Goal: Information Seeking & Learning: Learn about a topic

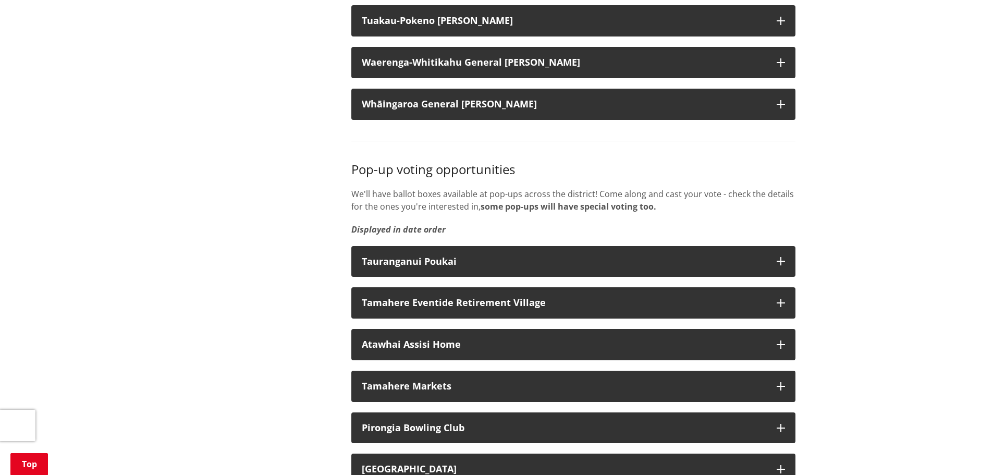
scroll to position [1460, 0]
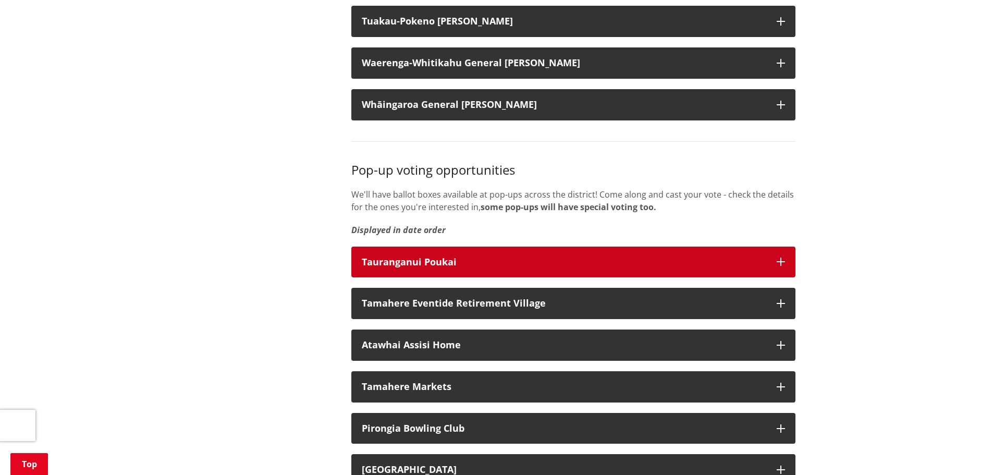
click at [392, 268] on button "Tauranganui Poukai" at bounding box center [573, 262] width 444 height 31
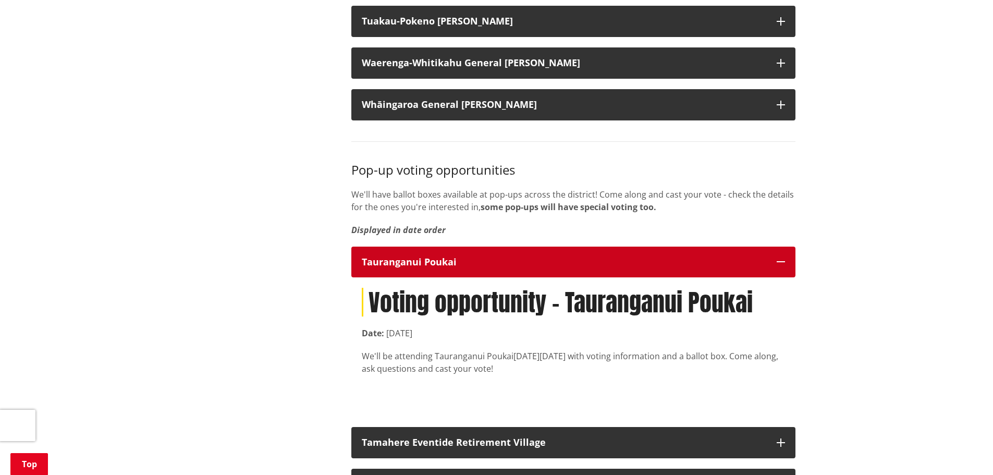
click at [392, 268] on button "Tauranganui Poukai" at bounding box center [573, 262] width 444 height 31
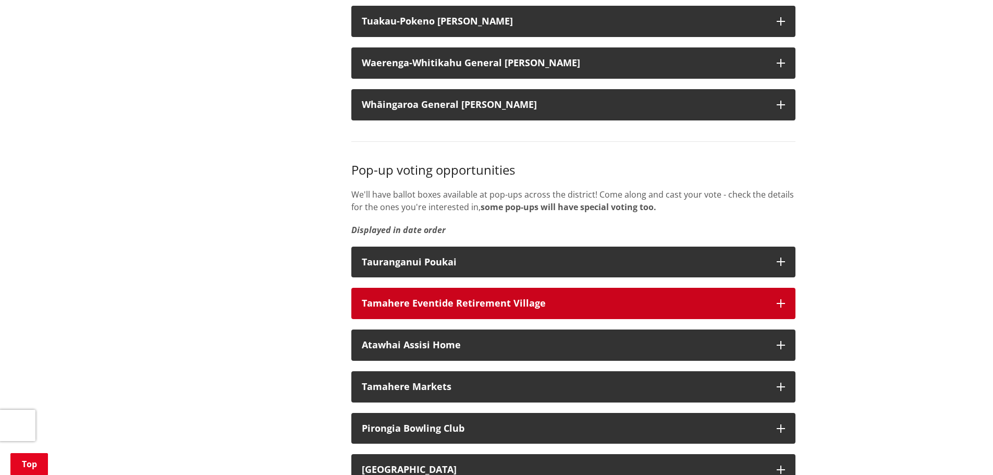
click at [390, 309] on div "Tamahere Eventide Retirement Village" at bounding box center [564, 303] width 405 height 10
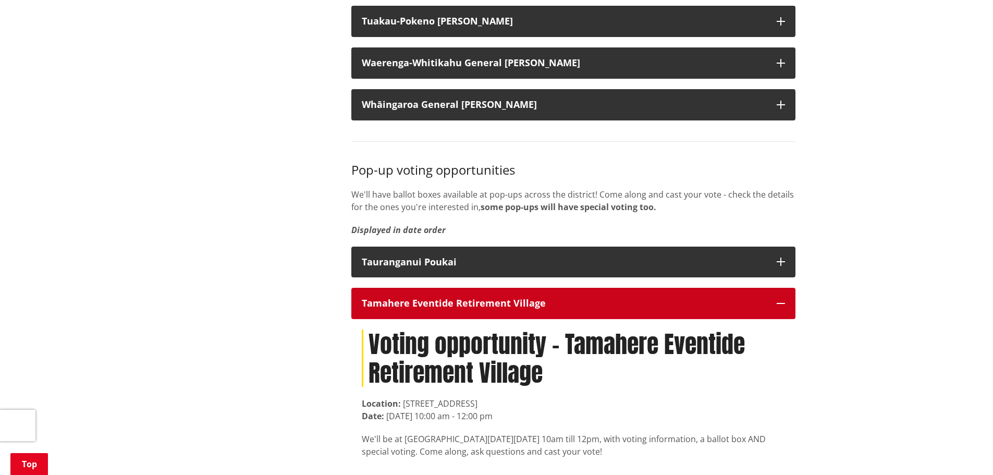
click at [390, 309] on div "Tamahere Eventide Retirement Village" at bounding box center [564, 303] width 405 height 10
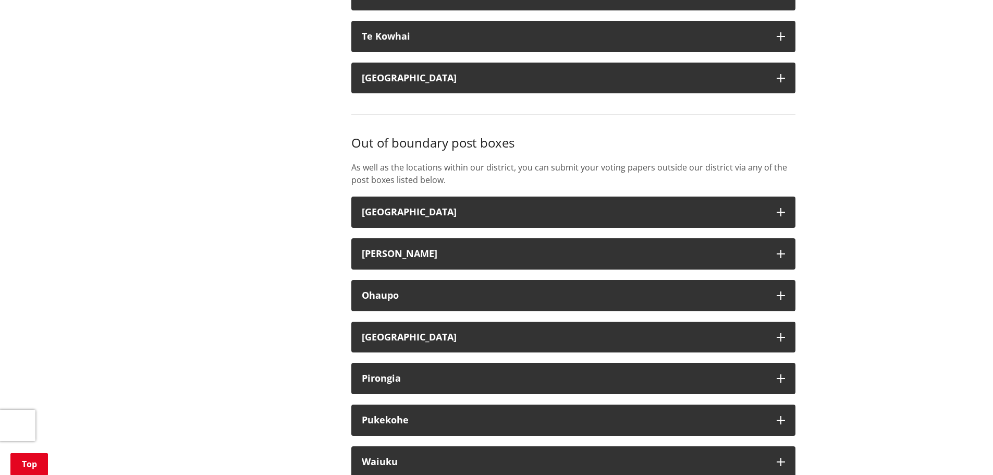
scroll to position [2659, 0]
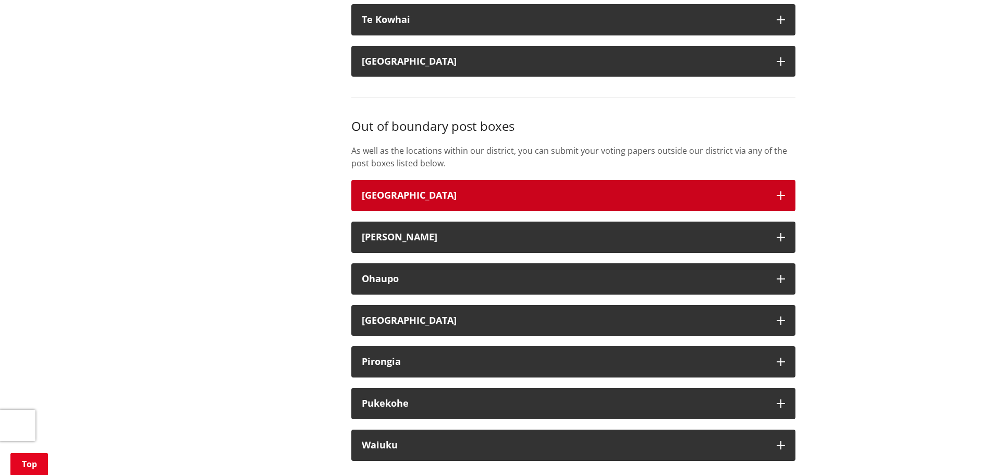
click at [392, 201] on strong "Cambridge" at bounding box center [409, 195] width 95 height 13
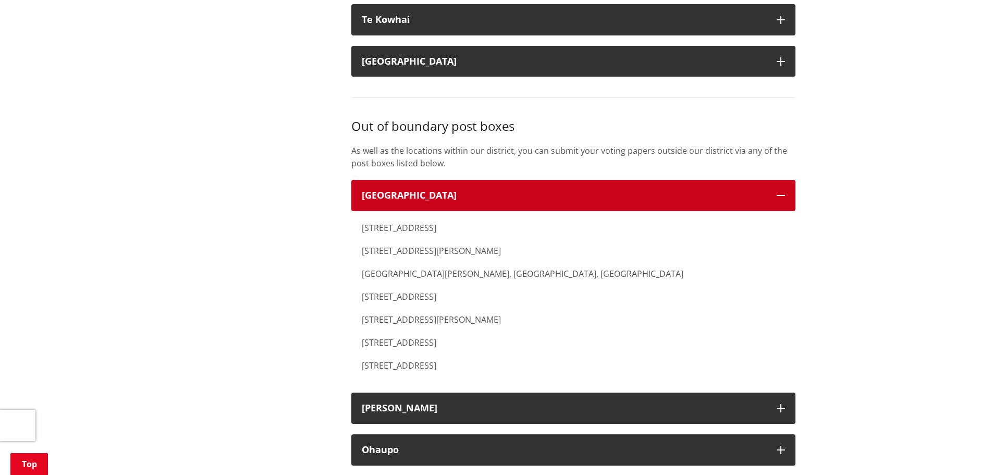
click at [389, 201] on strong "Cambridge" at bounding box center [409, 195] width 95 height 13
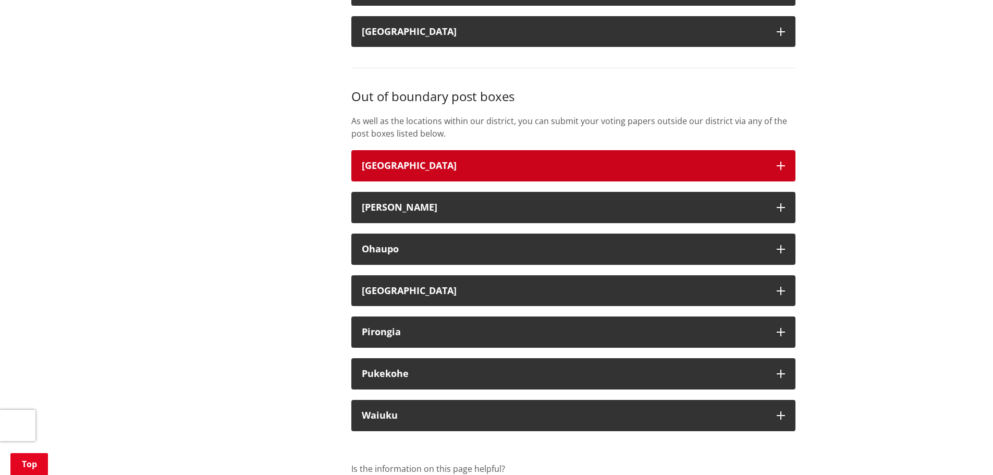
scroll to position [2555, 0]
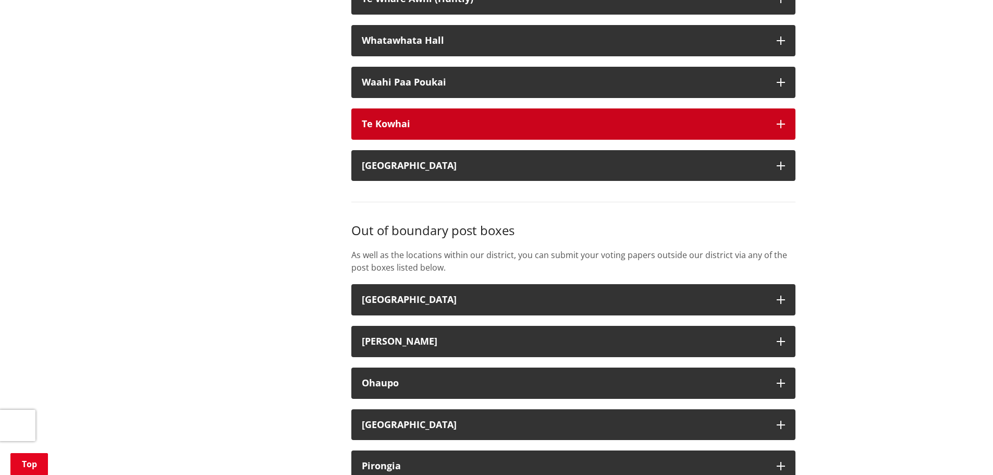
click at [388, 129] on button "Te Kowhai" at bounding box center [573, 123] width 444 height 31
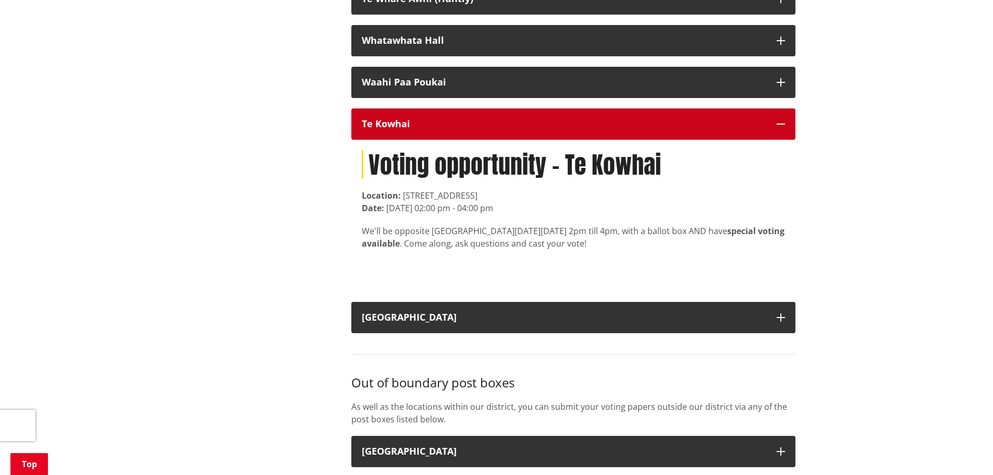
click at [387, 129] on button "Te Kowhai" at bounding box center [573, 123] width 444 height 31
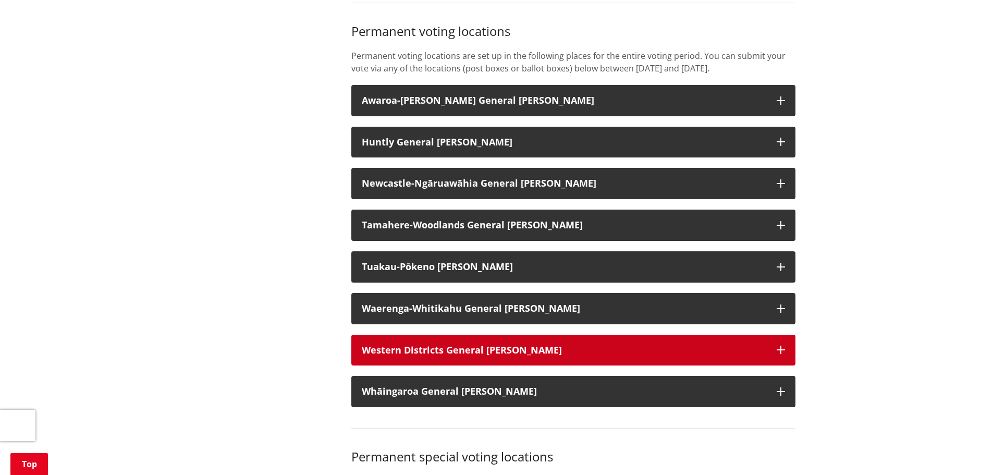
scroll to position [678, 0]
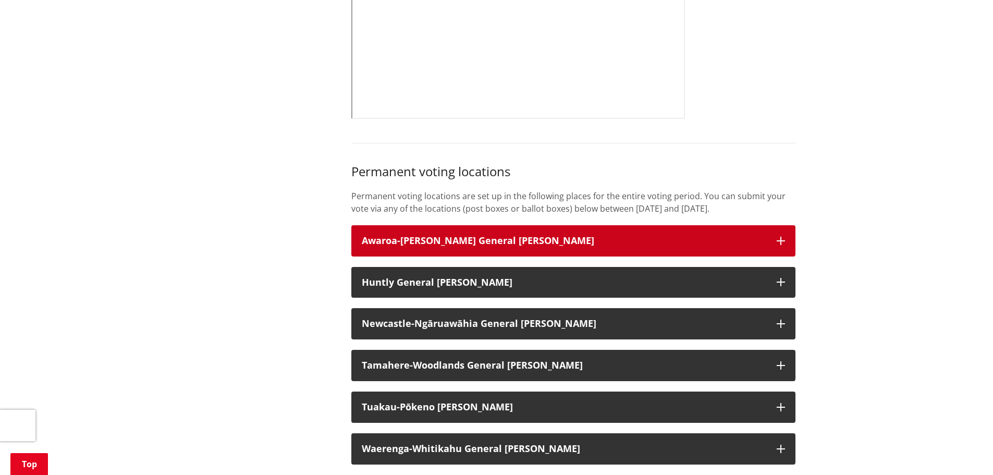
click at [384, 246] on h3 "Awaroa-Maramarua General Ward" at bounding box center [564, 241] width 405 height 10
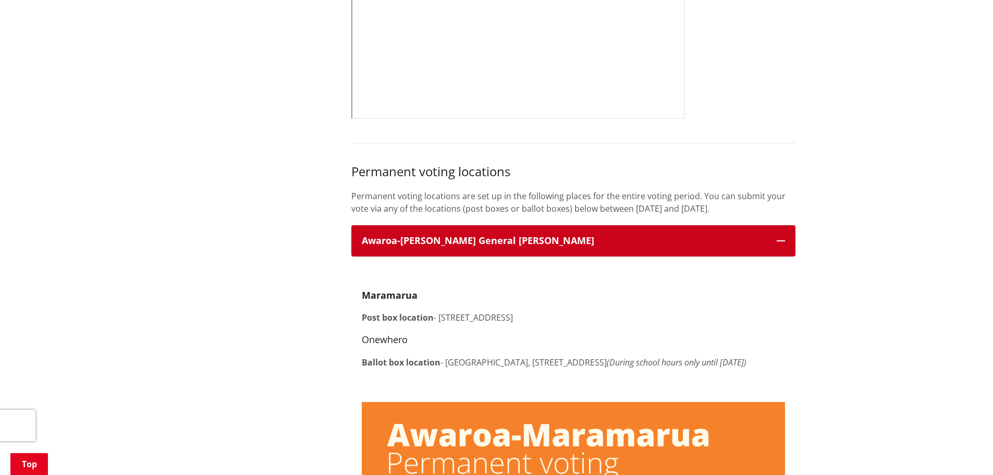
click at [380, 246] on h3 "Awaroa-Maramarua General Ward" at bounding box center [564, 241] width 405 height 10
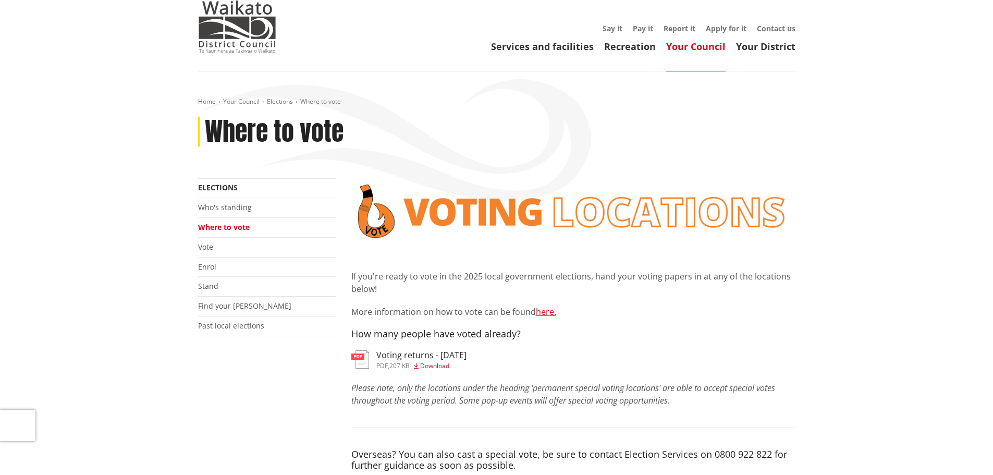
scroll to position [0, 0]
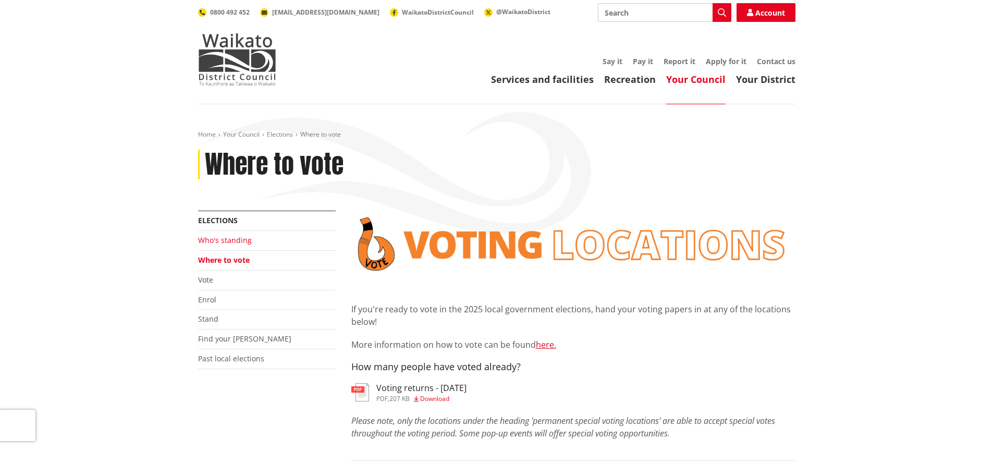
click at [206, 241] on link "Who's standing" at bounding box center [225, 240] width 54 height 10
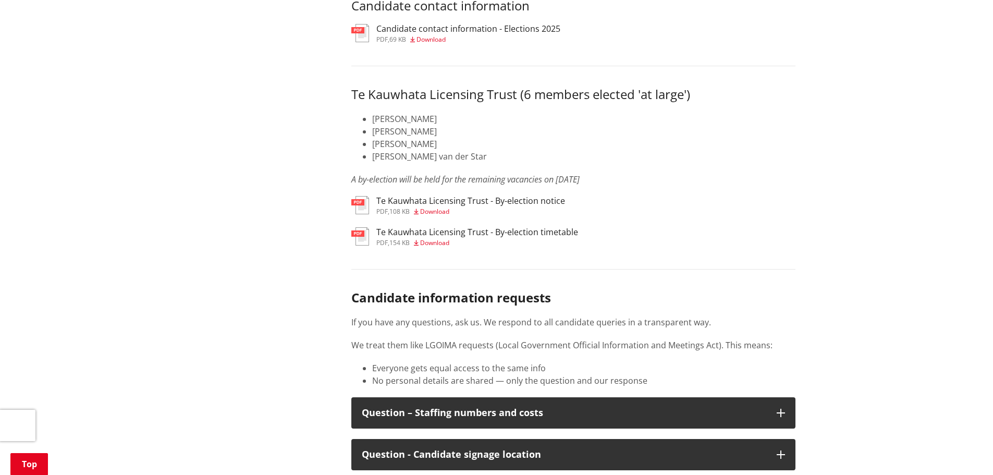
scroll to position [5046, 0]
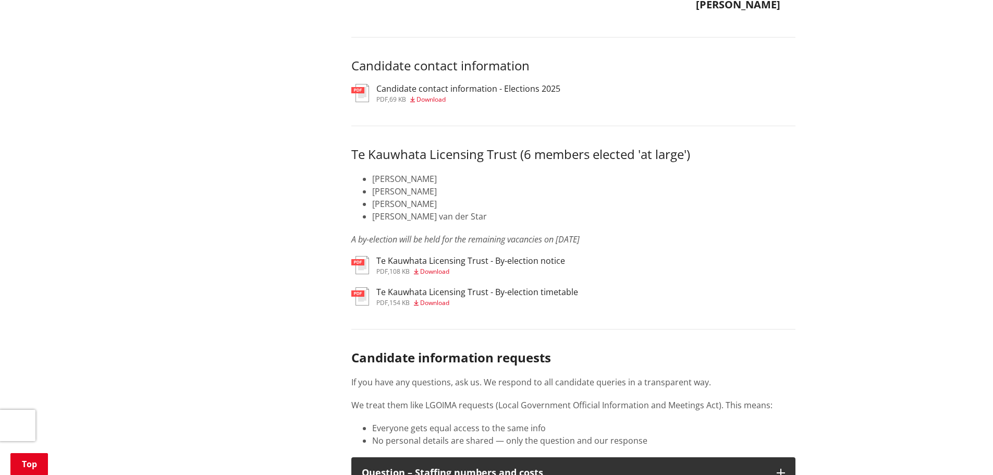
drag, startPoint x: 526, startPoint y: 111, endPoint x: 531, endPoint y: 116, distance: 7.4
click at [531, 94] on h3 "Candidate contact information - Elections 2025" at bounding box center [468, 89] width 184 height 10
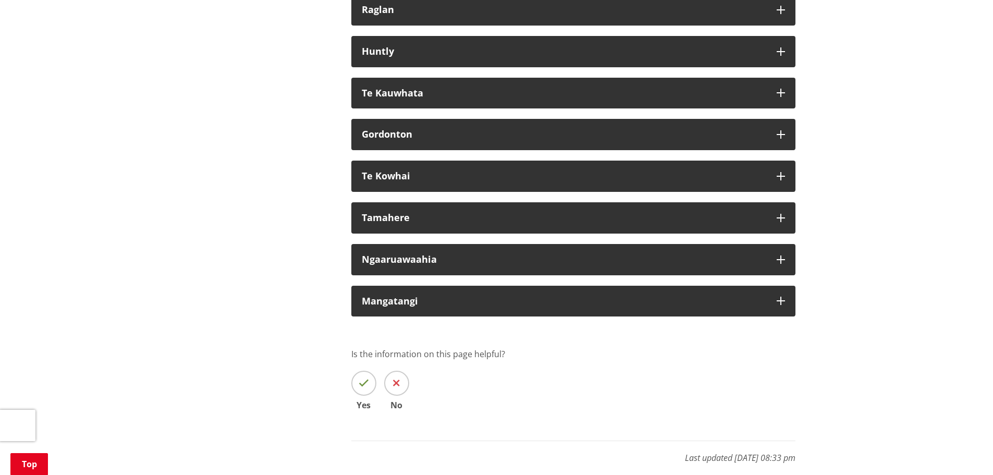
scroll to position [6454, 0]
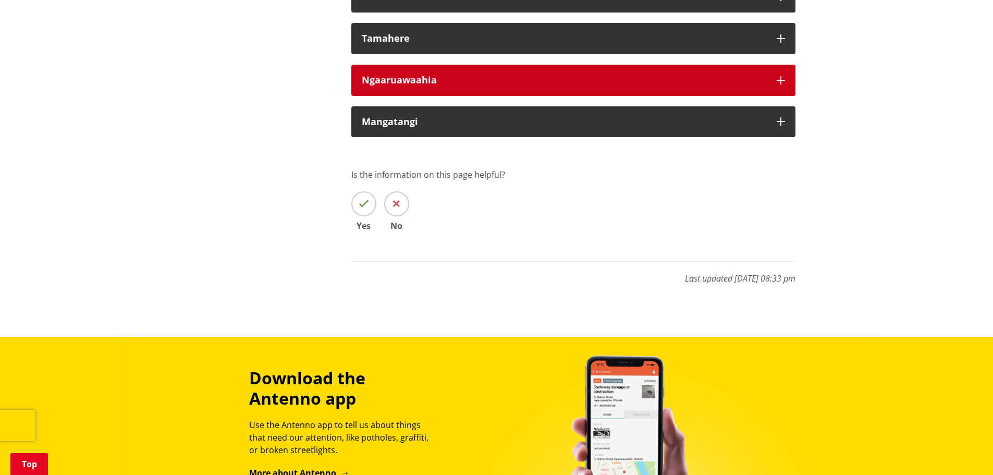
click at [444, 93] on button "Ngaaruawaahia" at bounding box center [573, 80] width 444 height 31
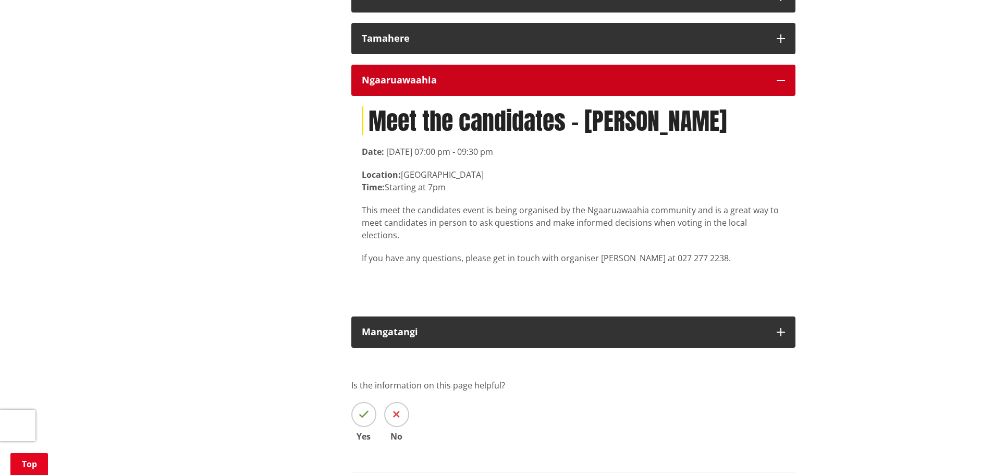
click at [621, 96] on button "Ngaaruawaahia" at bounding box center [573, 80] width 444 height 31
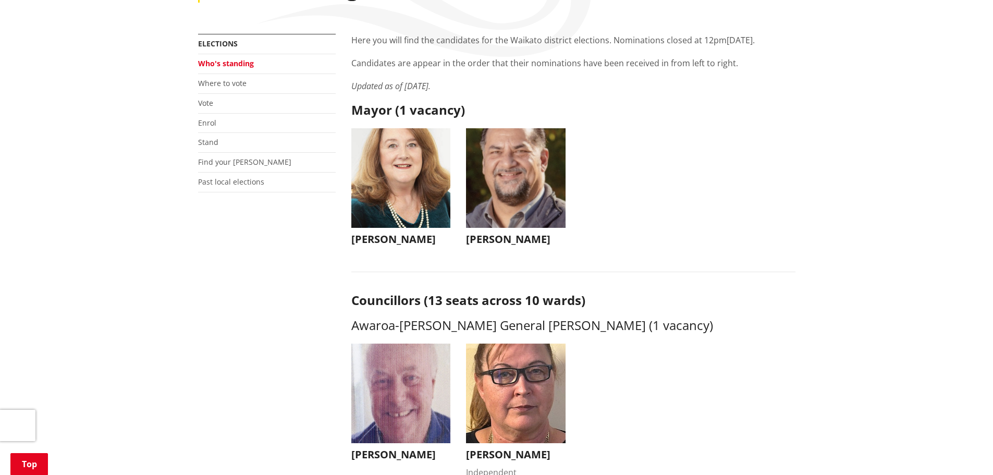
scroll to position [0, 0]
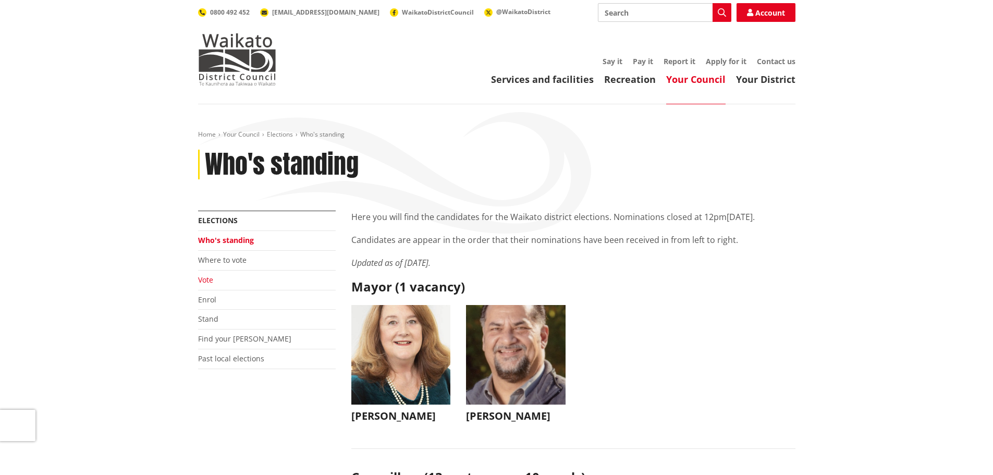
click at [201, 278] on link "Vote" at bounding box center [205, 280] width 15 height 10
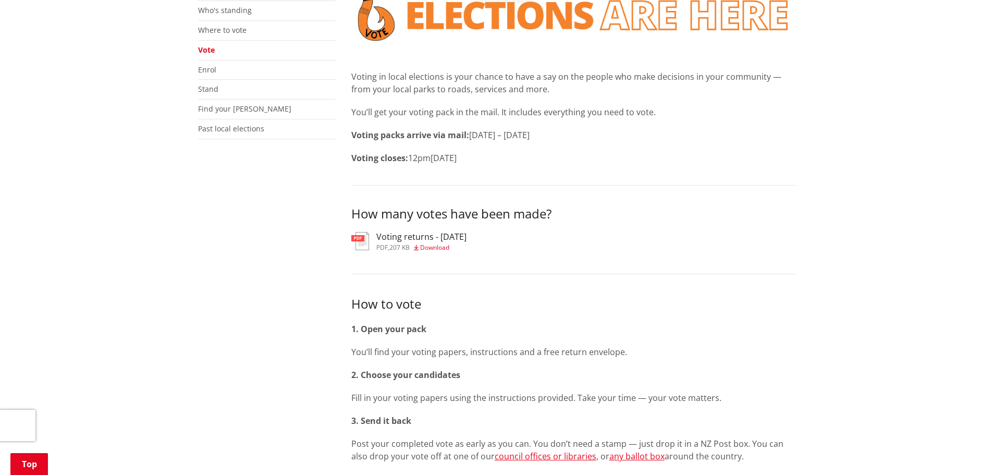
scroll to position [209, 0]
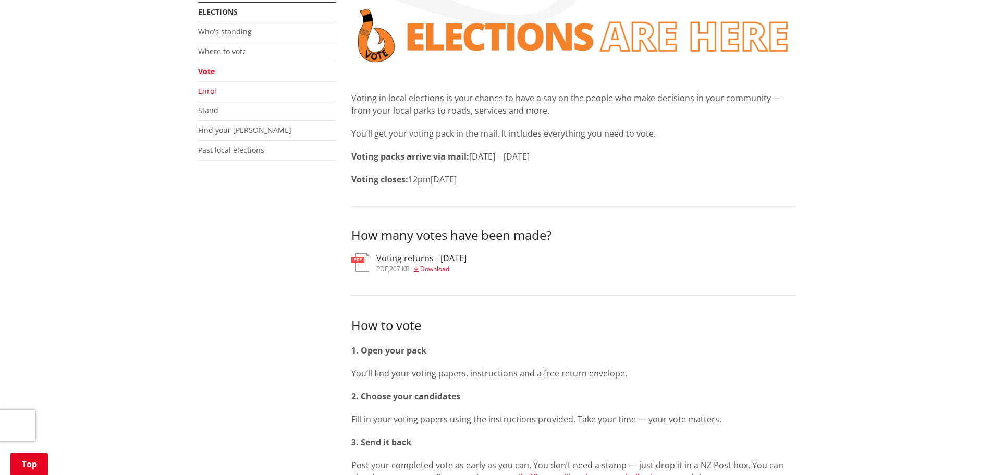
click at [210, 91] on link "Enrol" at bounding box center [207, 91] width 18 height 10
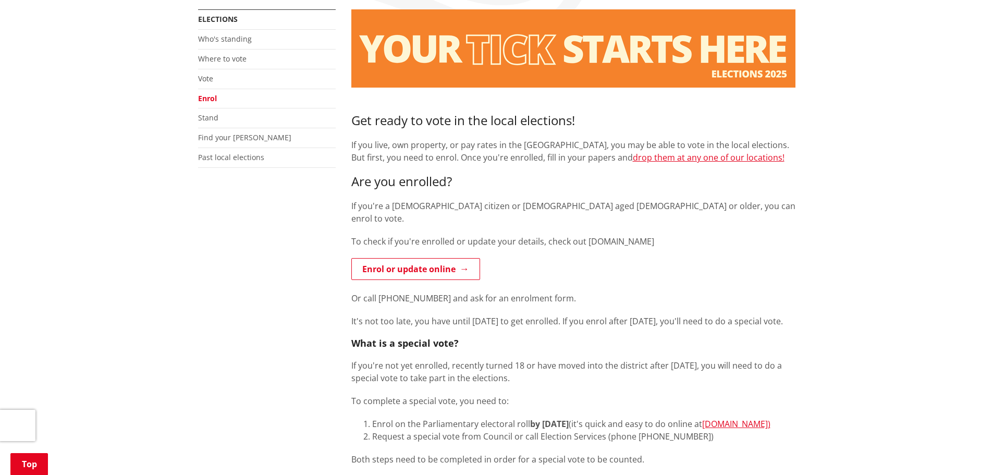
scroll to position [209, 0]
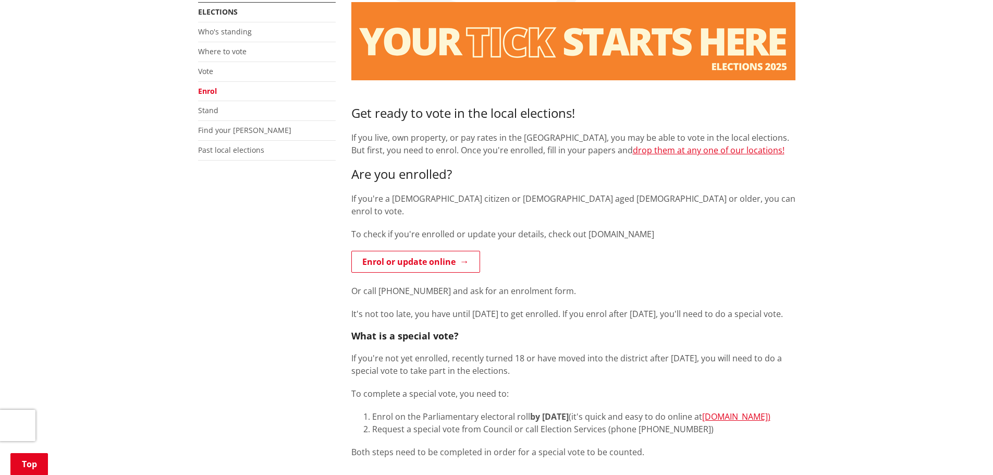
click at [222, 112] on li "Stand" at bounding box center [267, 111] width 138 height 20
click at [216, 108] on link "Stand" at bounding box center [208, 110] width 20 height 10
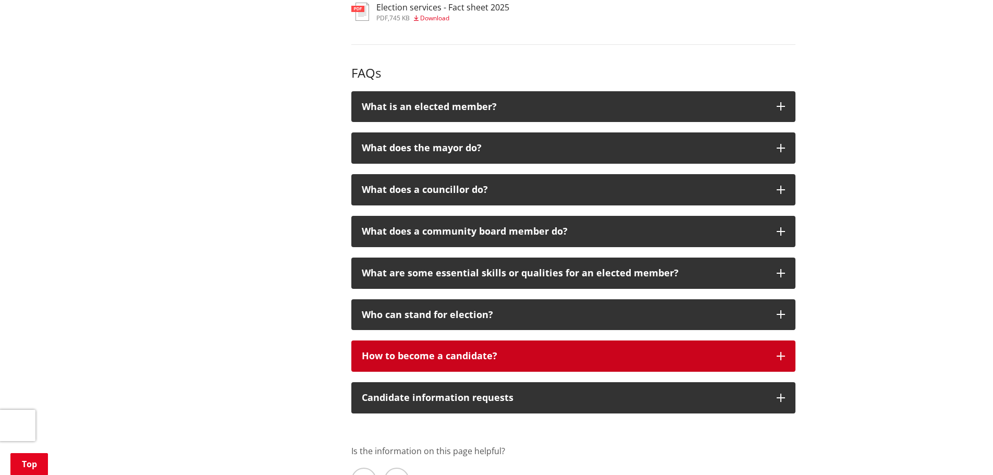
scroll to position [2399, 0]
